Goal: Transaction & Acquisition: Purchase product/service

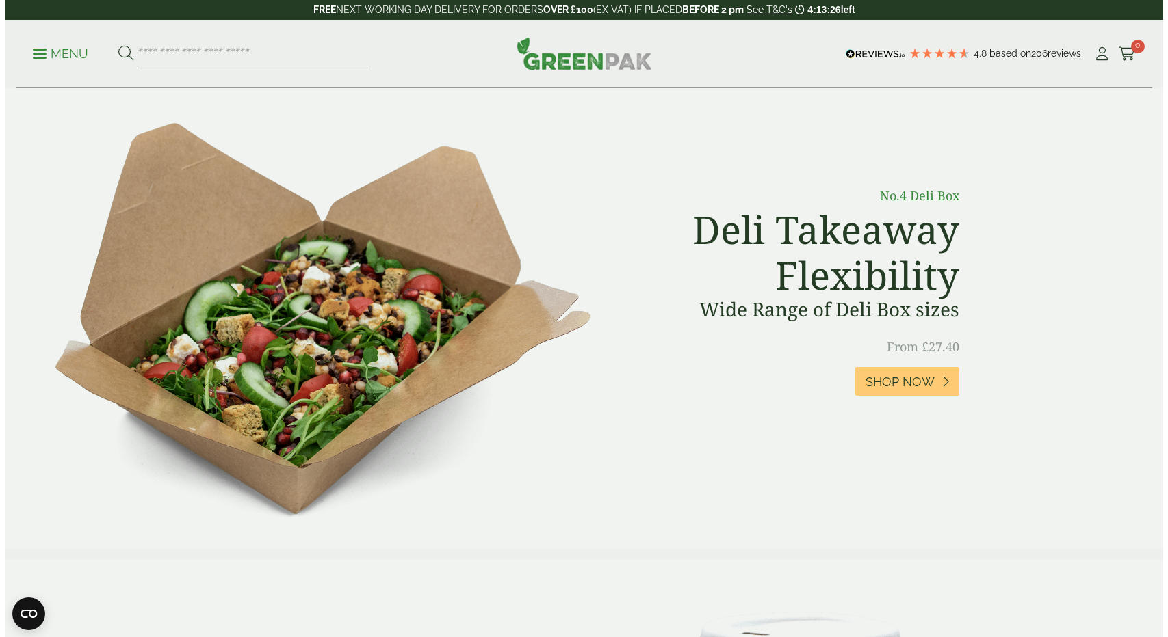
scroll to position [547, 0]
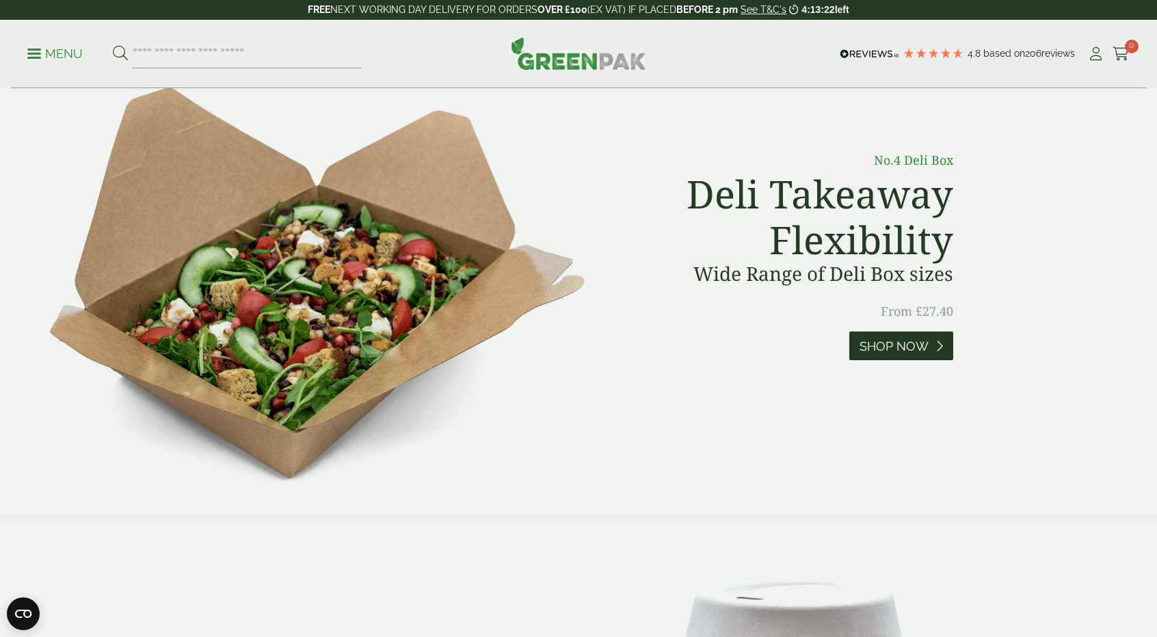
click at [880, 347] on span "Shop Now" at bounding box center [894, 346] width 69 height 15
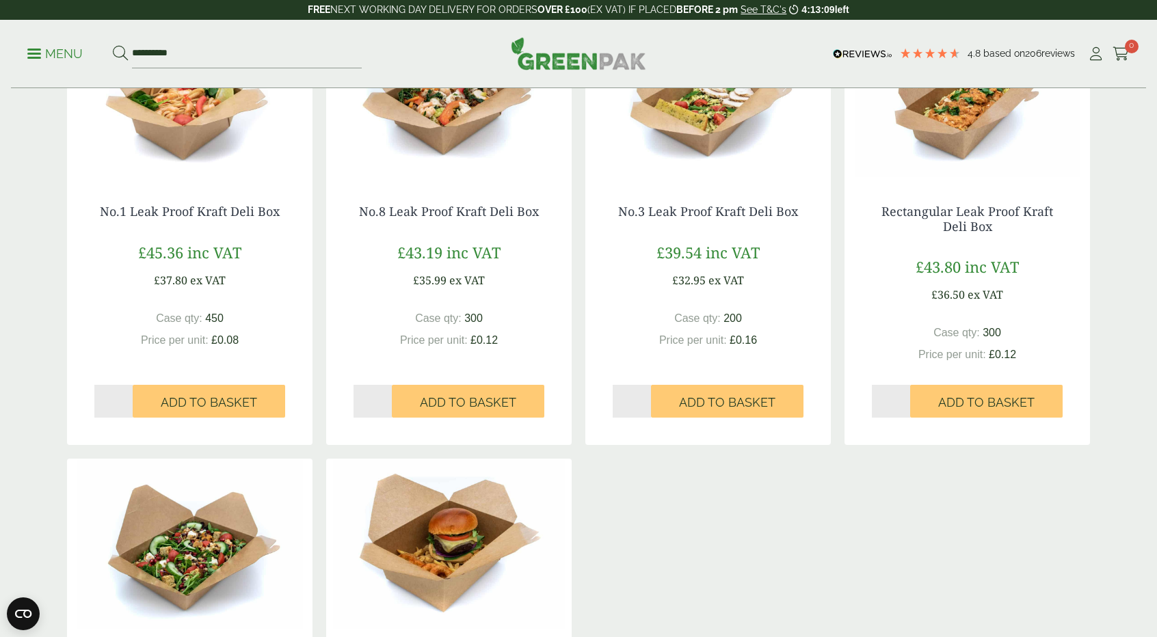
scroll to position [479, 0]
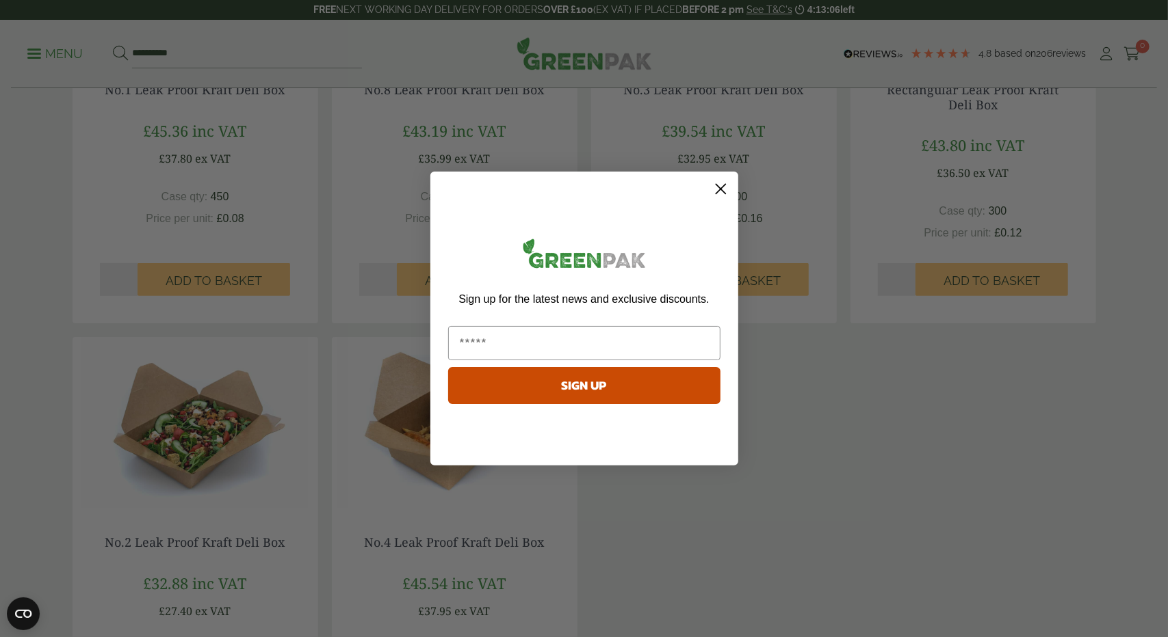
drag, startPoint x: 725, startPoint y: 186, endPoint x: 711, endPoint y: 229, distance: 45.4
click at [721, 189] on icon "Close dialog" at bounding box center [721, 189] width 24 height 24
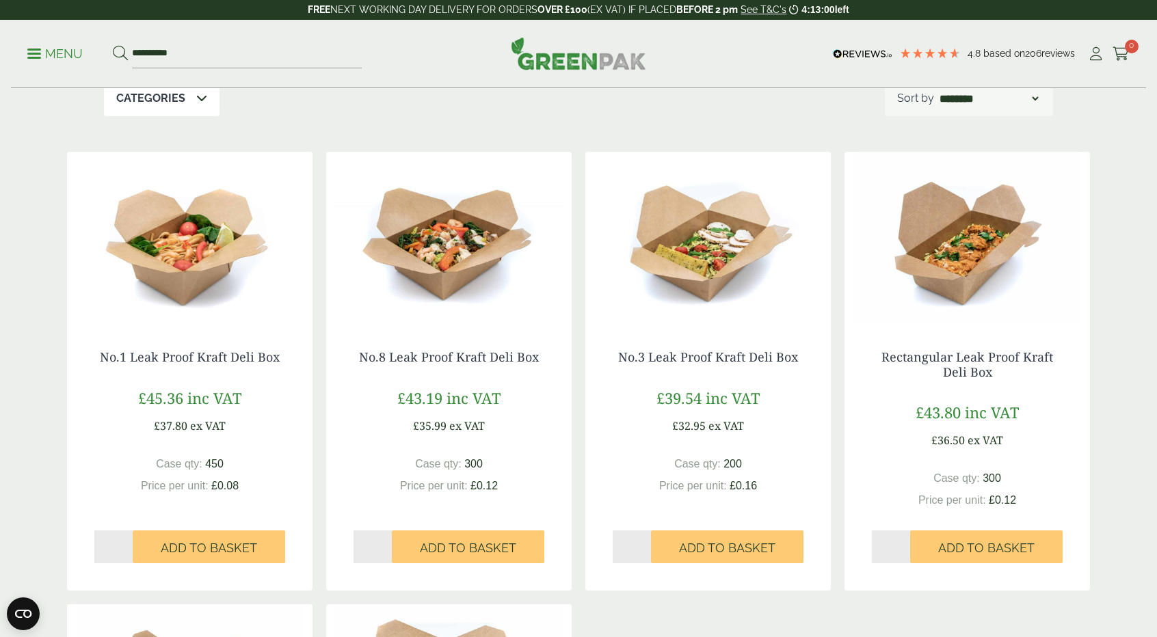
scroll to position [137, 0]
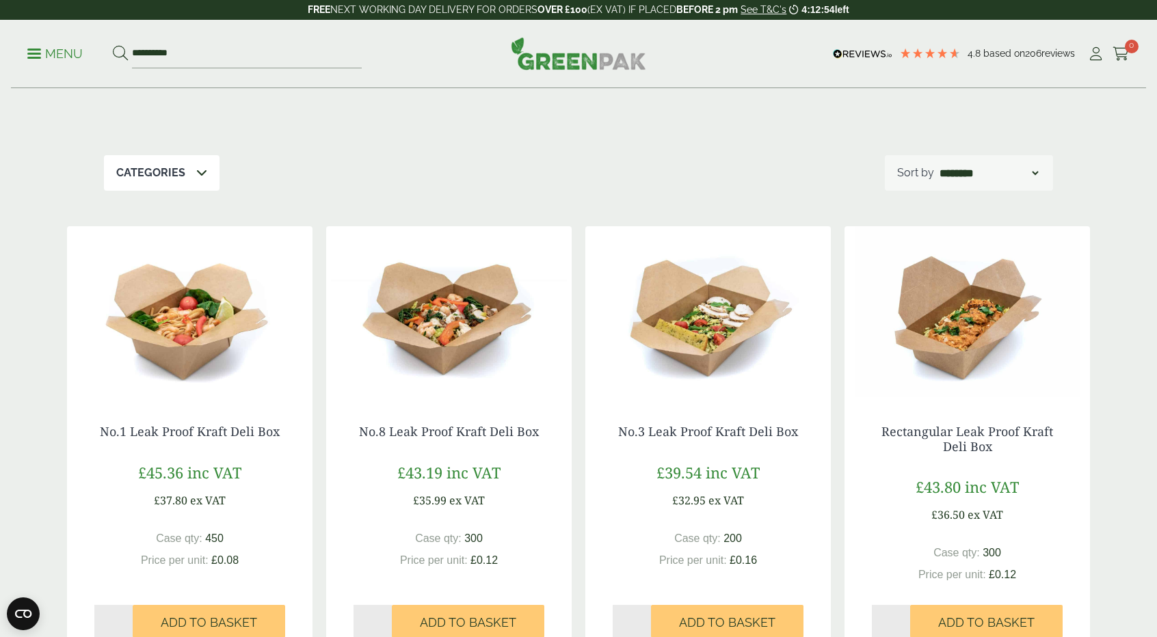
click at [975, 357] on img at bounding box center [968, 311] width 246 height 171
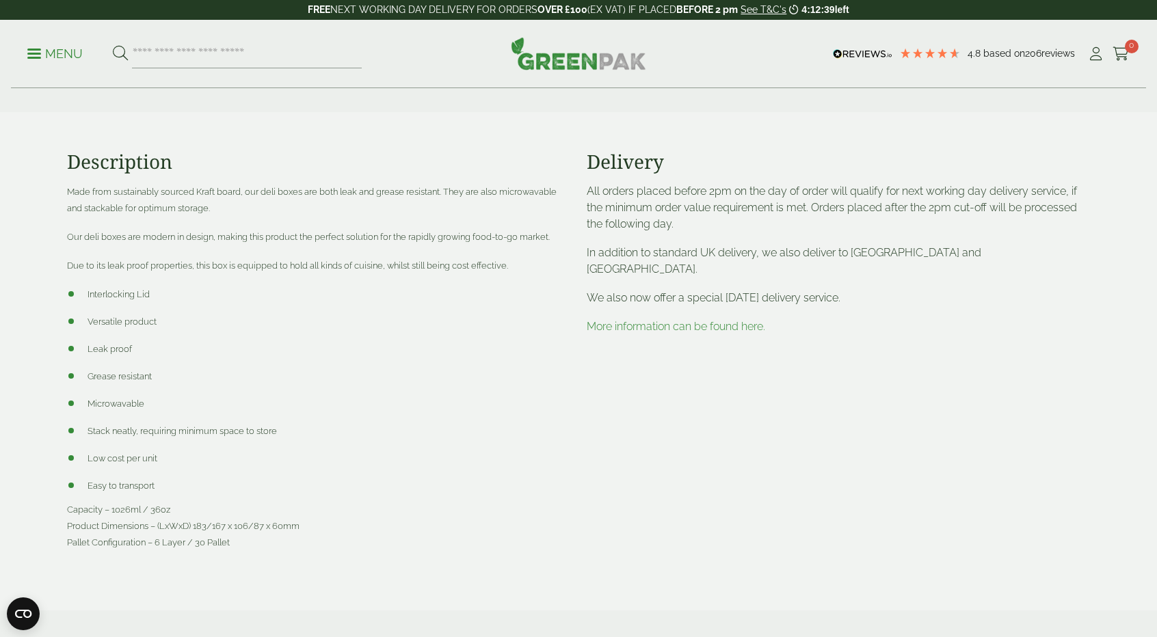
scroll to position [547, 0]
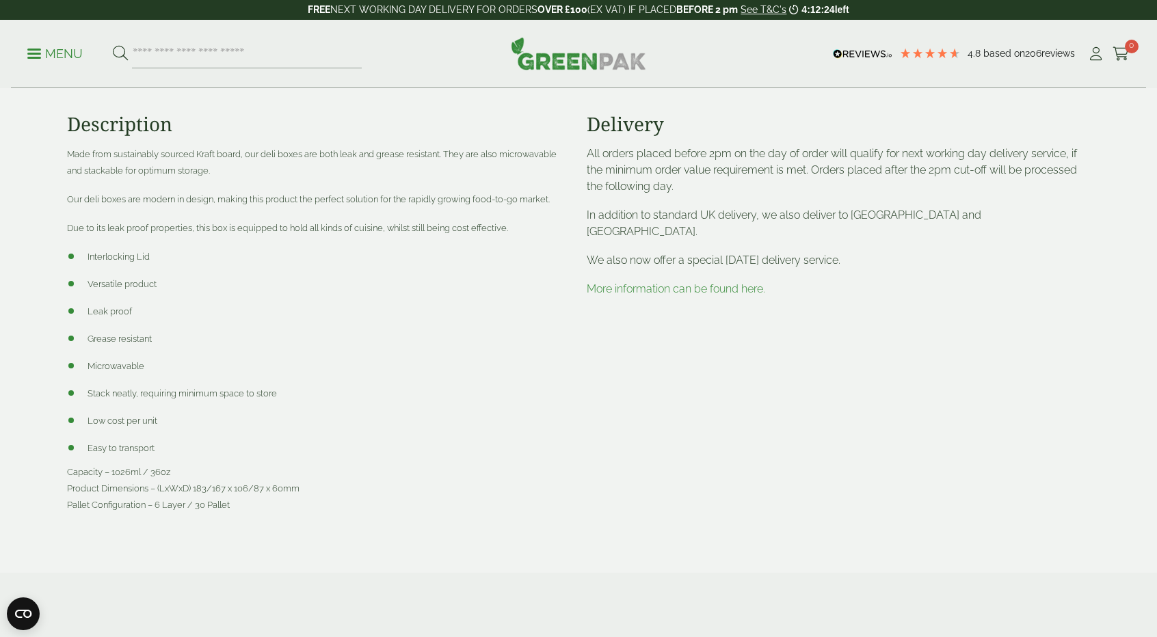
click at [297, 521] on div "Description Made from sustainably sourced Kraft board, our deli boxes are both …" at bounding box center [319, 324] width 520 height 422
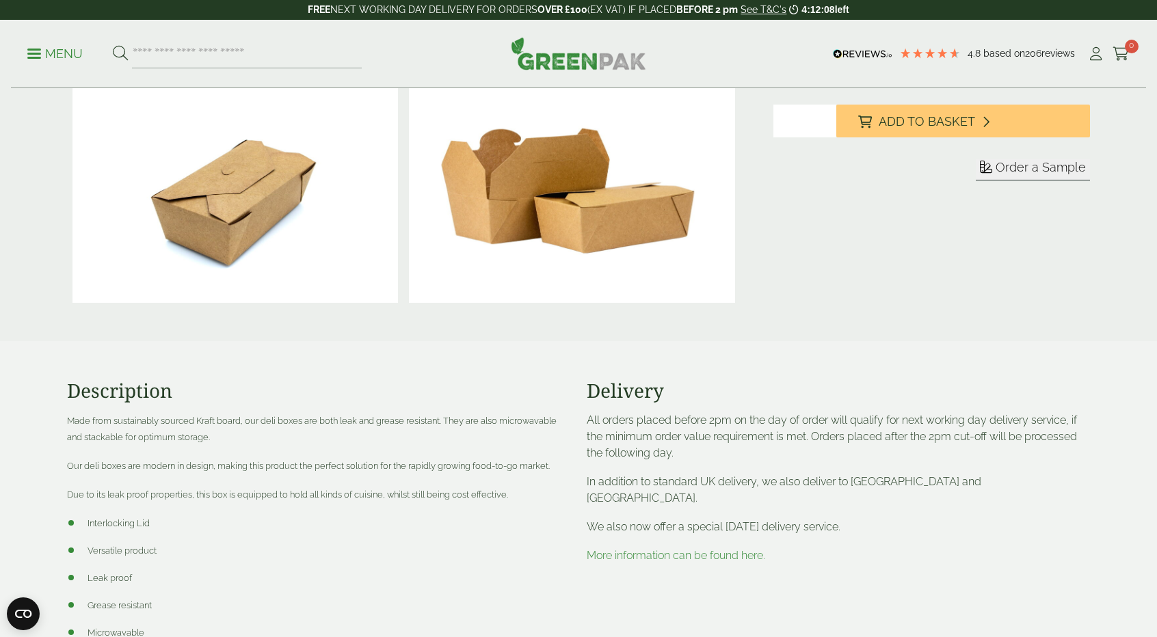
scroll to position [274, 0]
